Goal: Register for event/course

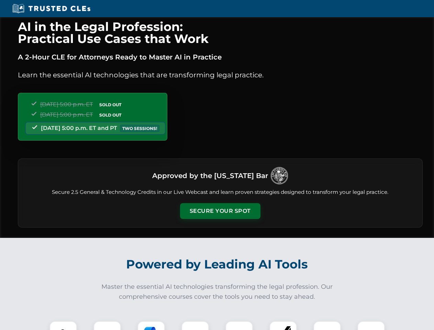
click at [220, 211] on button "Secure Your Spot" at bounding box center [220, 211] width 80 height 16
click at [63, 326] on img at bounding box center [63, 335] width 20 height 20
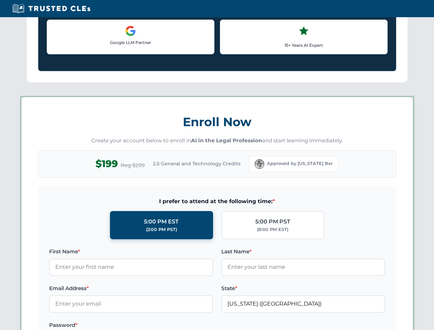
click at [151, 326] on label "Password *" at bounding box center [131, 325] width 164 height 8
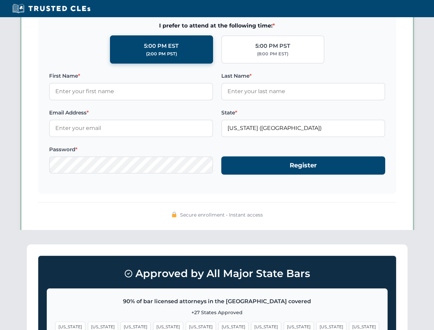
click at [317, 326] on span "[US_STATE]" at bounding box center [332, 327] width 30 height 10
